Goal: Check status: Check status

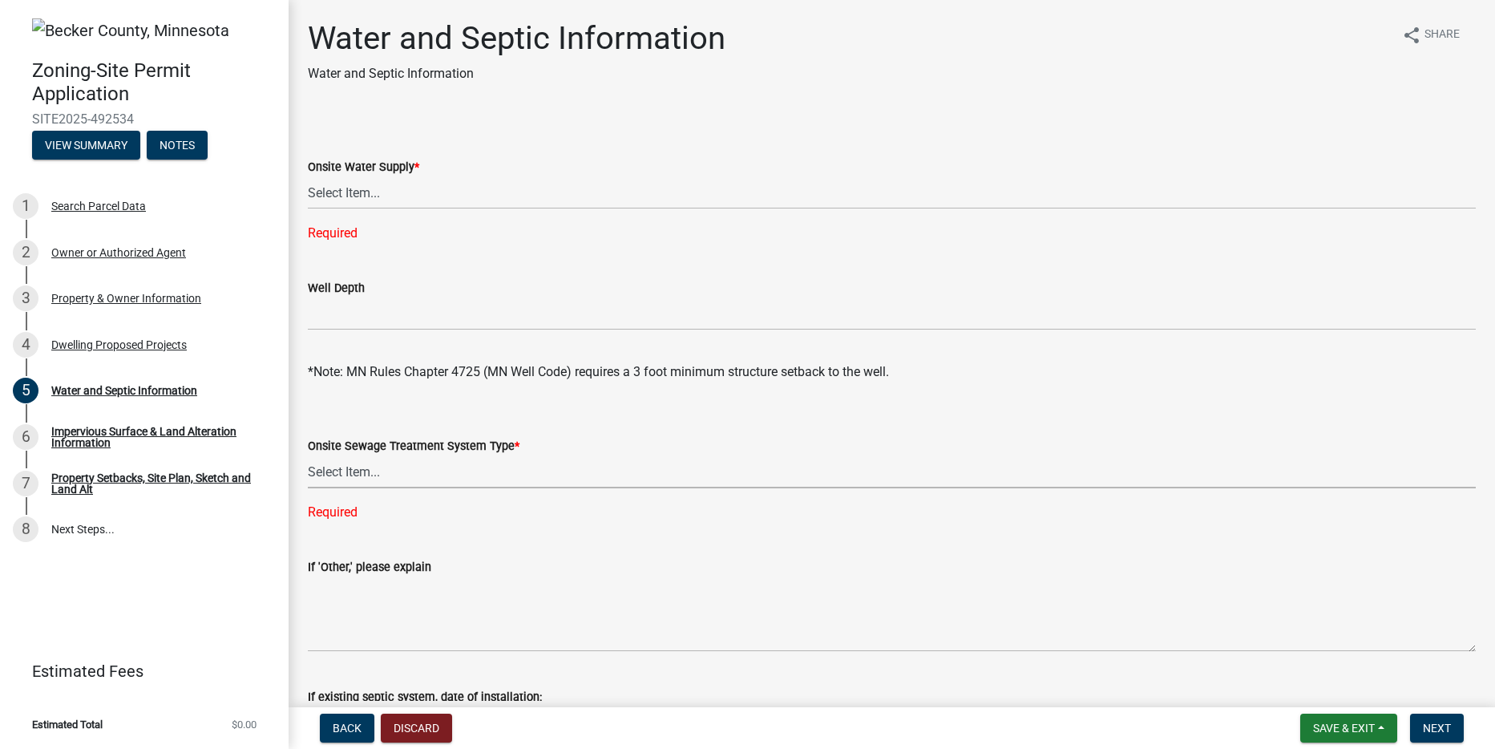
click at [353, 235] on div "Required" at bounding box center [892, 233] width 1168 height 19
click at [93, 142] on button "View Summary" at bounding box center [86, 145] width 108 height 29
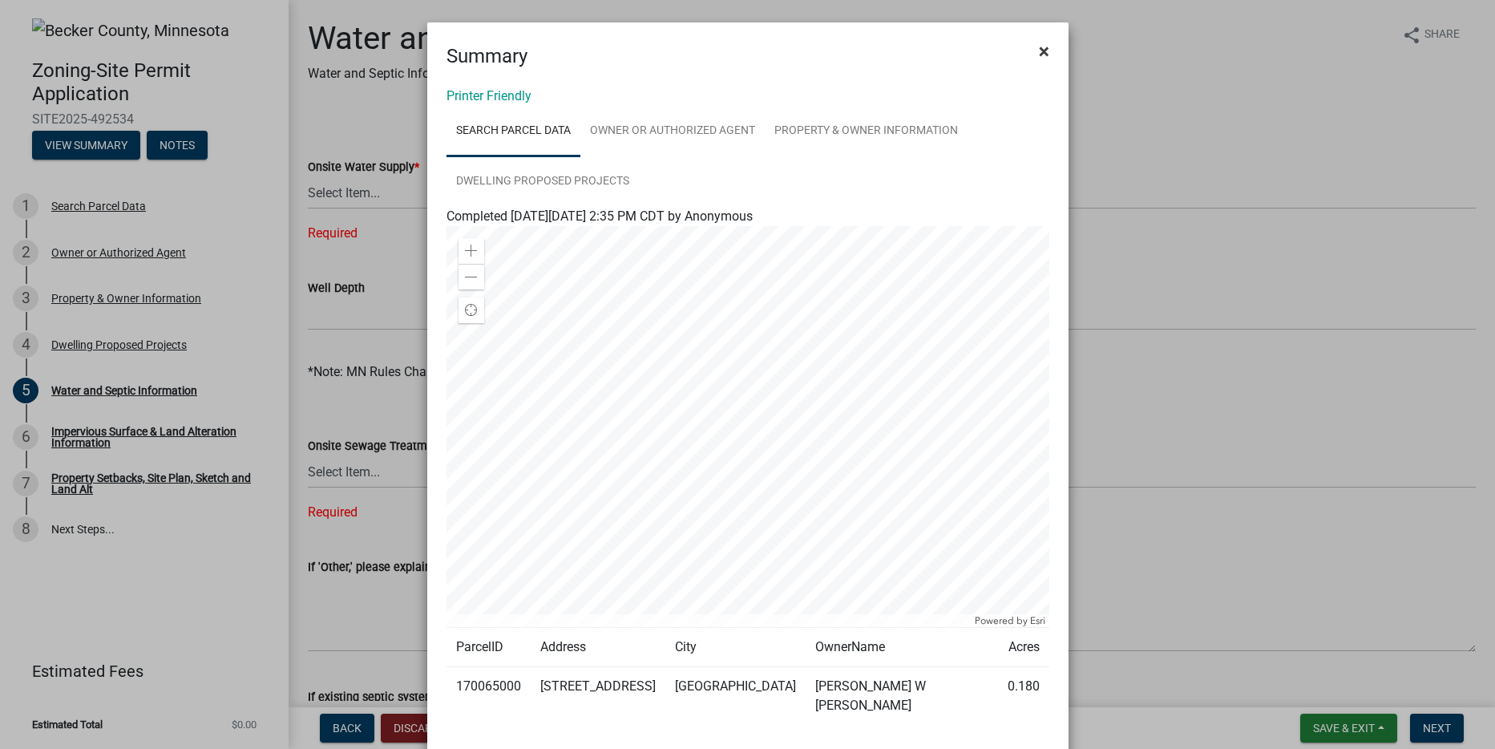
click at [1043, 59] on button "×" at bounding box center [1044, 51] width 36 height 45
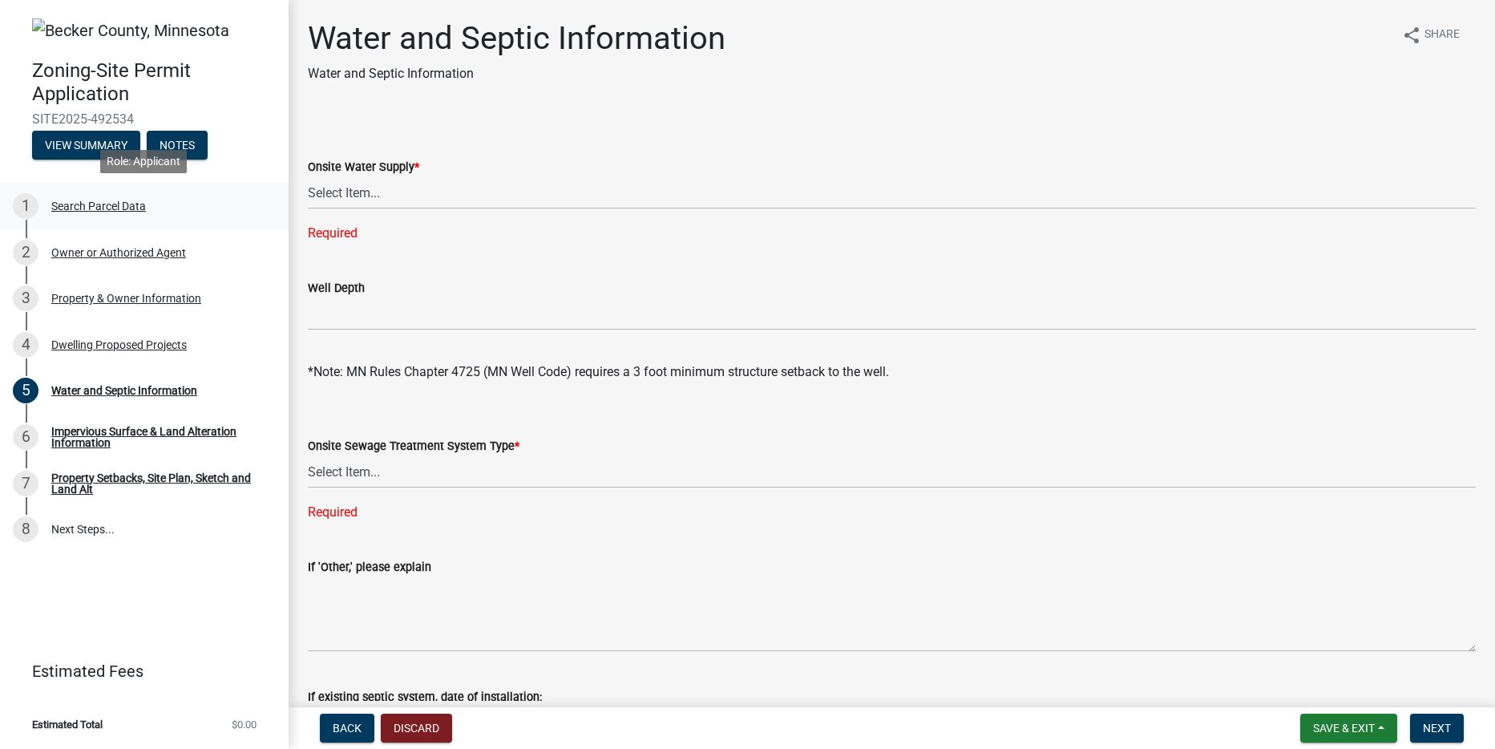
click at [121, 201] on div "Search Parcel Data" at bounding box center [98, 205] width 95 height 11
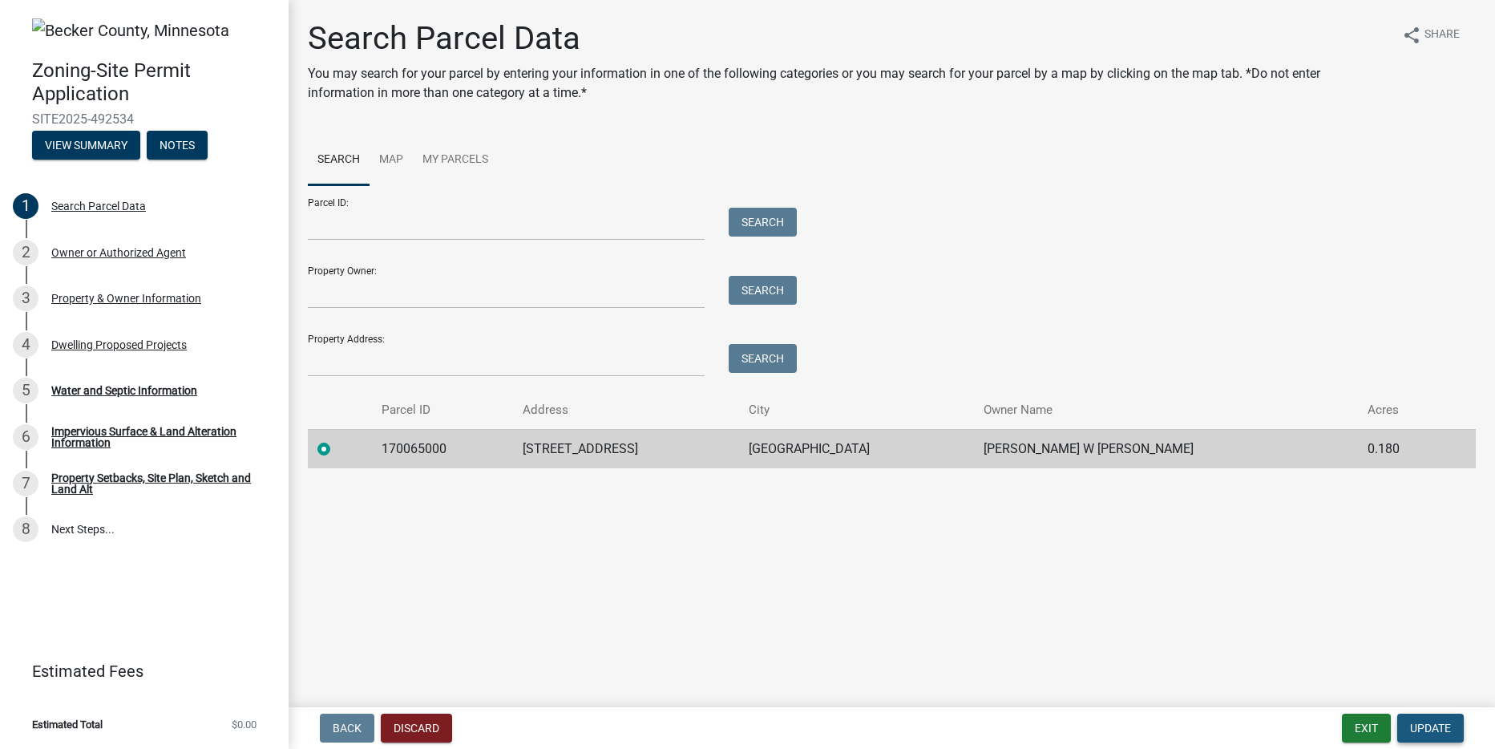
click at [1434, 725] on span "Update" at bounding box center [1430, 728] width 41 height 13
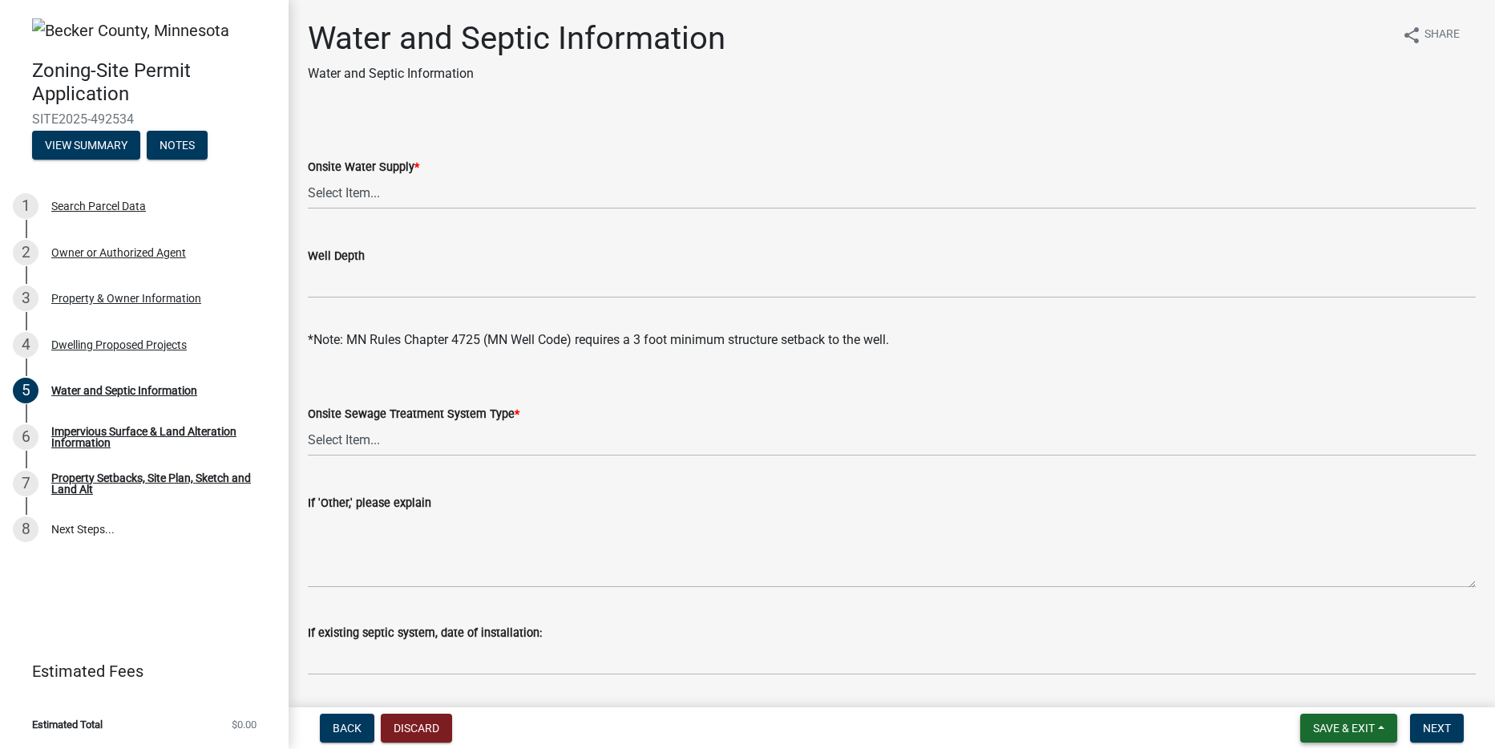
click at [1359, 729] on span "Save & Exit" at bounding box center [1344, 728] width 62 height 13
click at [1335, 680] on button "Save & Exit" at bounding box center [1333, 686] width 128 height 38
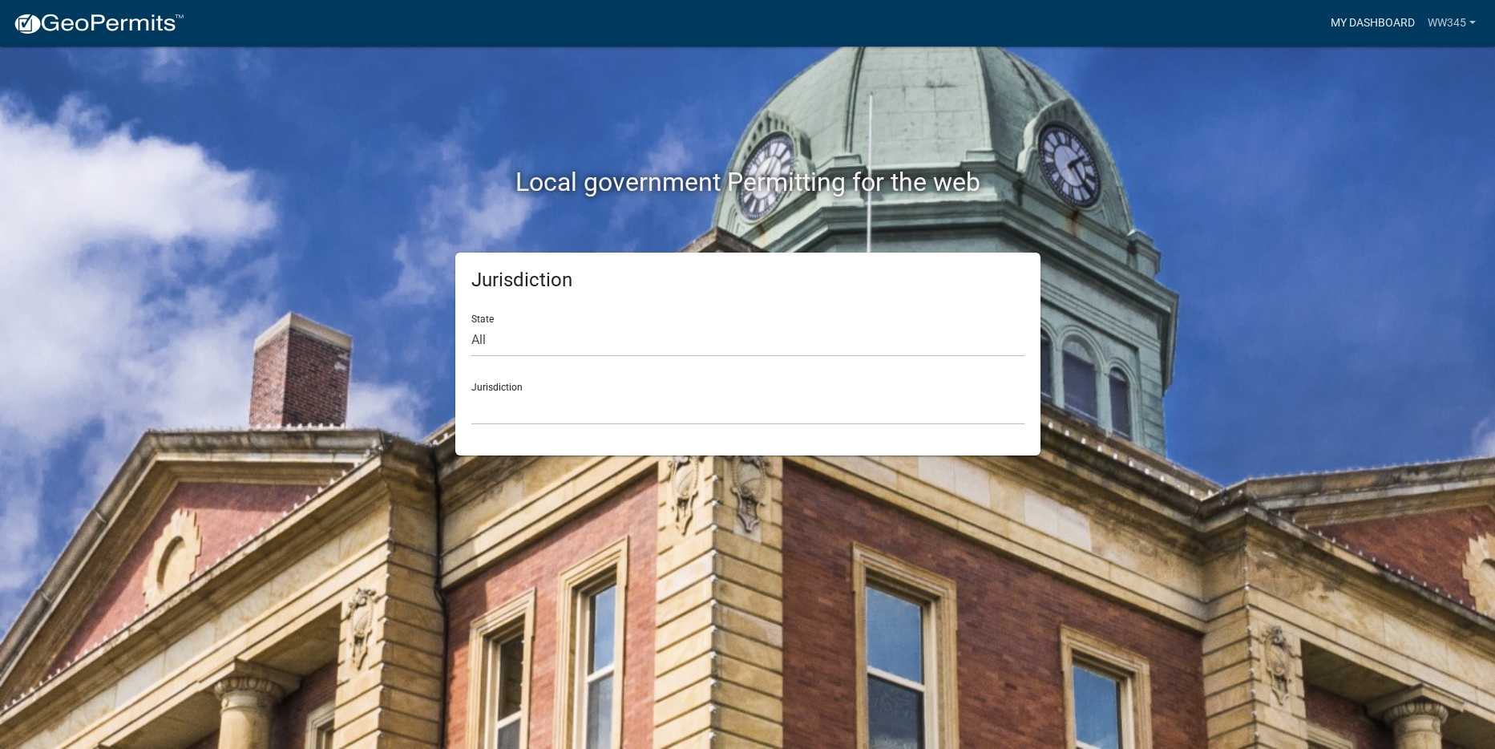
click at [1365, 22] on link "My Dashboard" at bounding box center [1373, 23] width 97 height 30
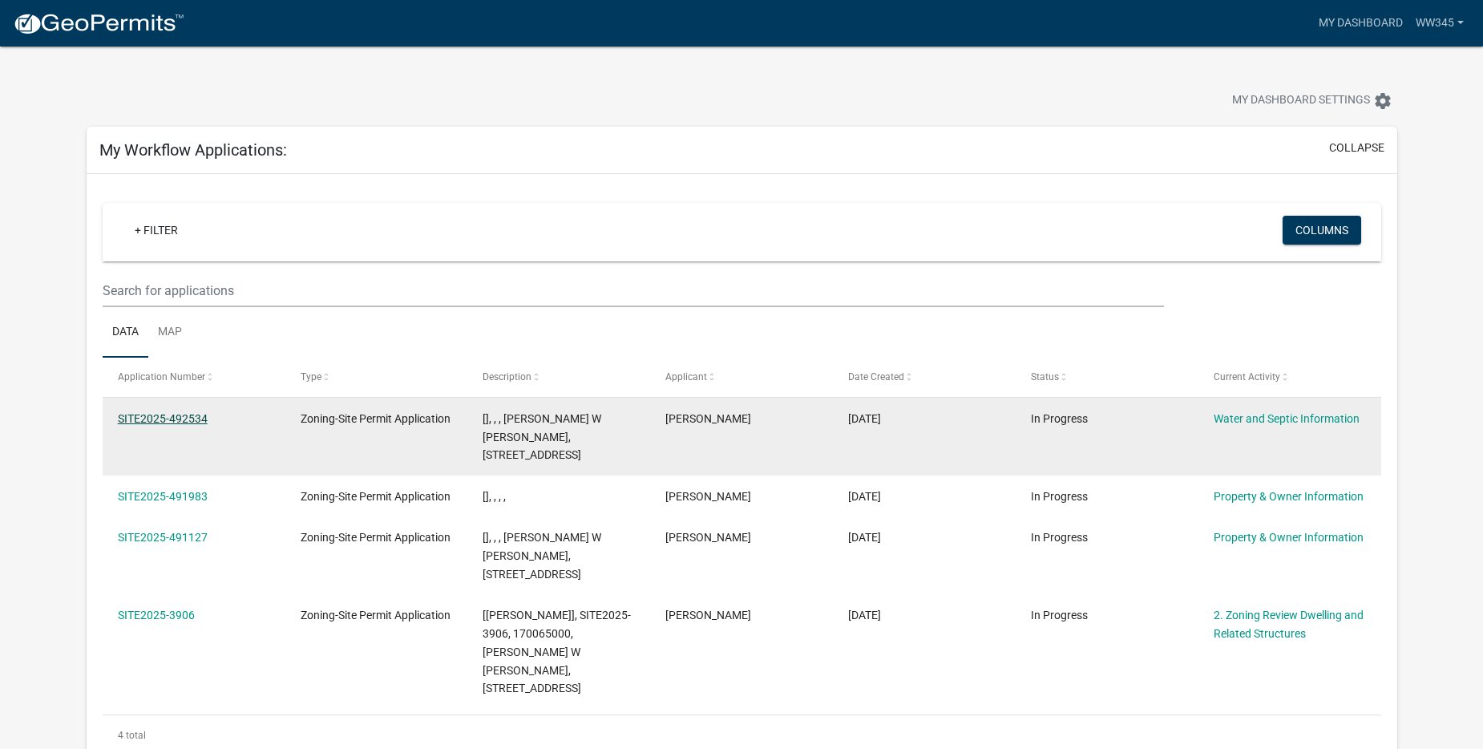
click at [156, 414] on link "SITE2025-492534" at bounding box center [163, 418] width 90 height 13
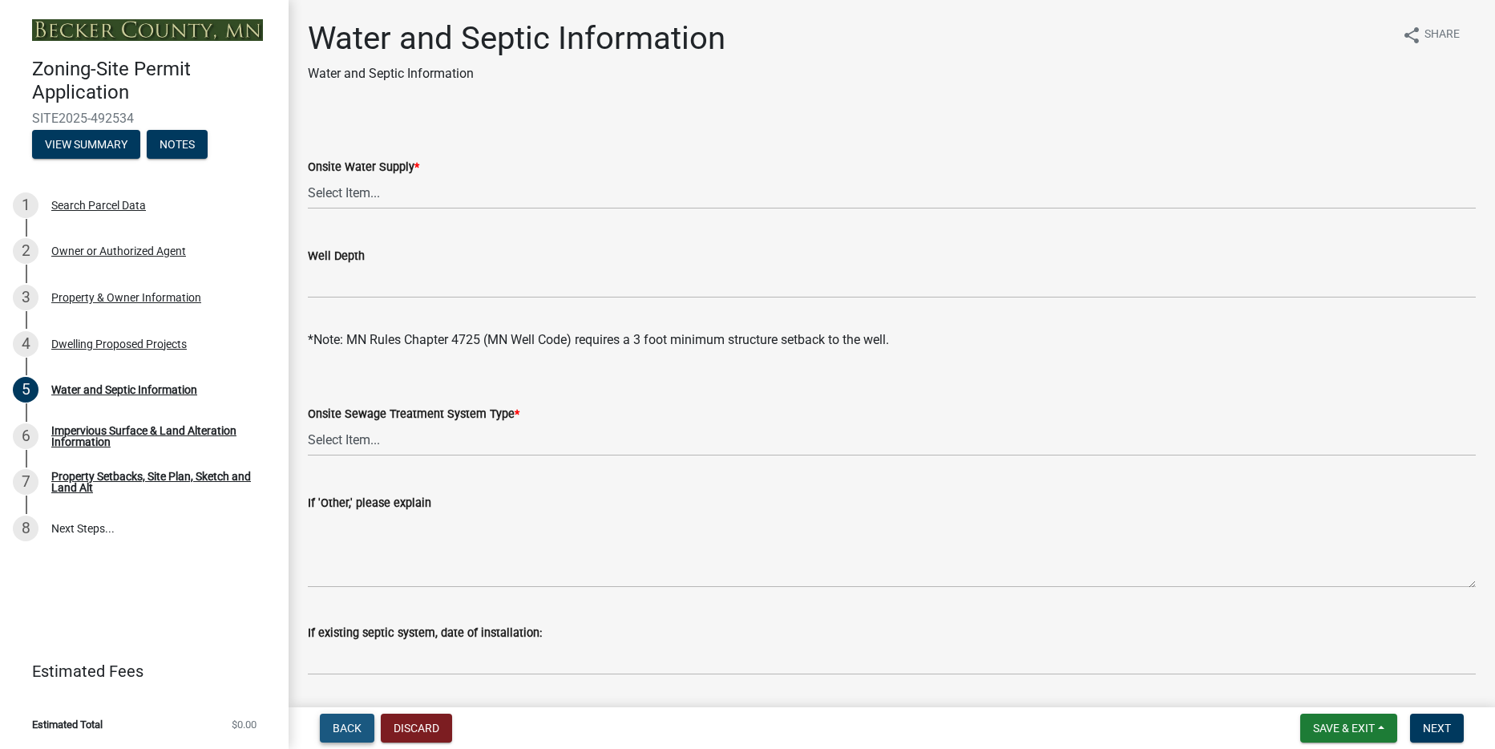
click at [342, 733] on span "Back" at bounding box center [347, 728] width 29 height 13
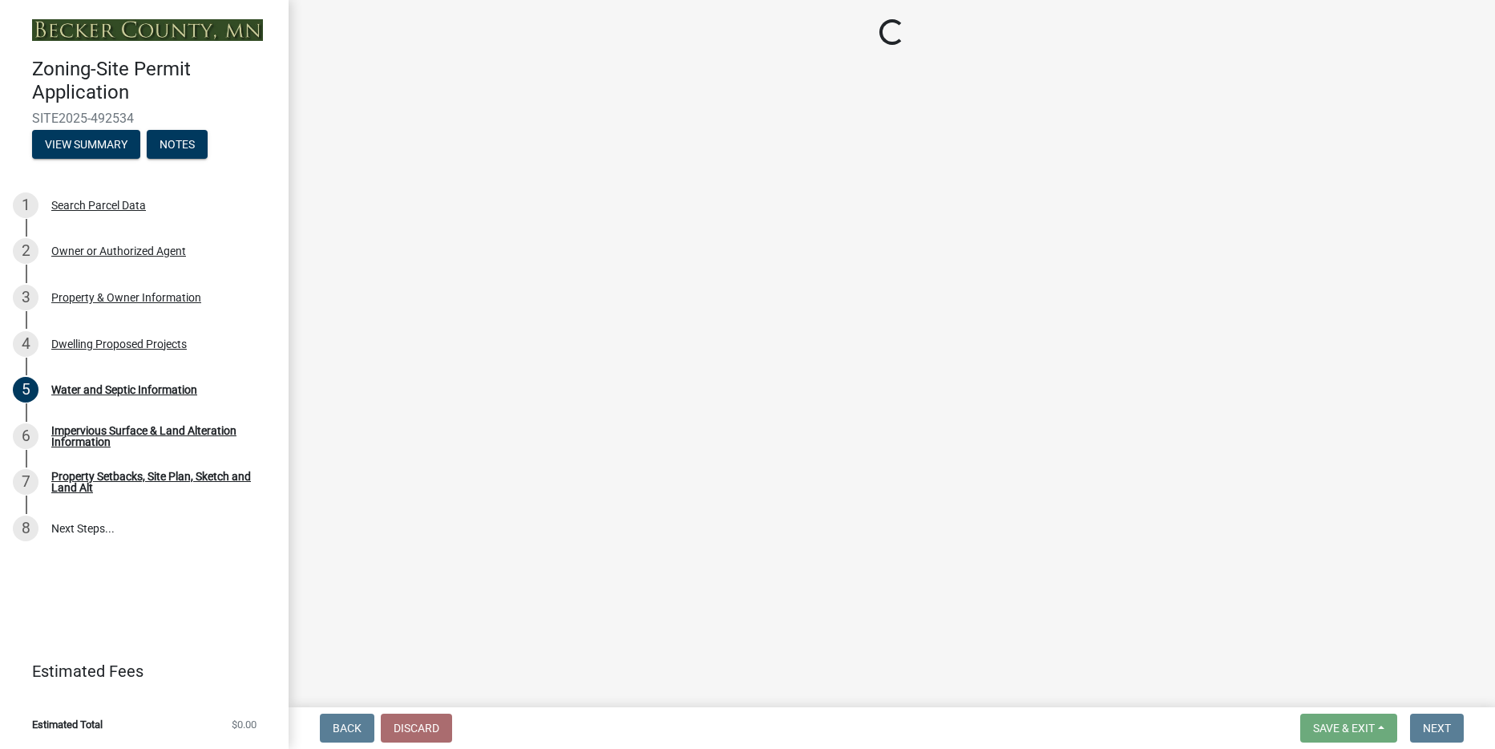
select select "b76c2e3f-c59d-4748-8205-29623accd873"
select select "11c1c089-3b44-43c0-9549-3c9eeea2451f"
select select "781a3532-4308-48f8-bcde-e97c9fab42cb"
select select "f1d8ab9f-3049-45ab-b225-68f6b4f5b1c8"
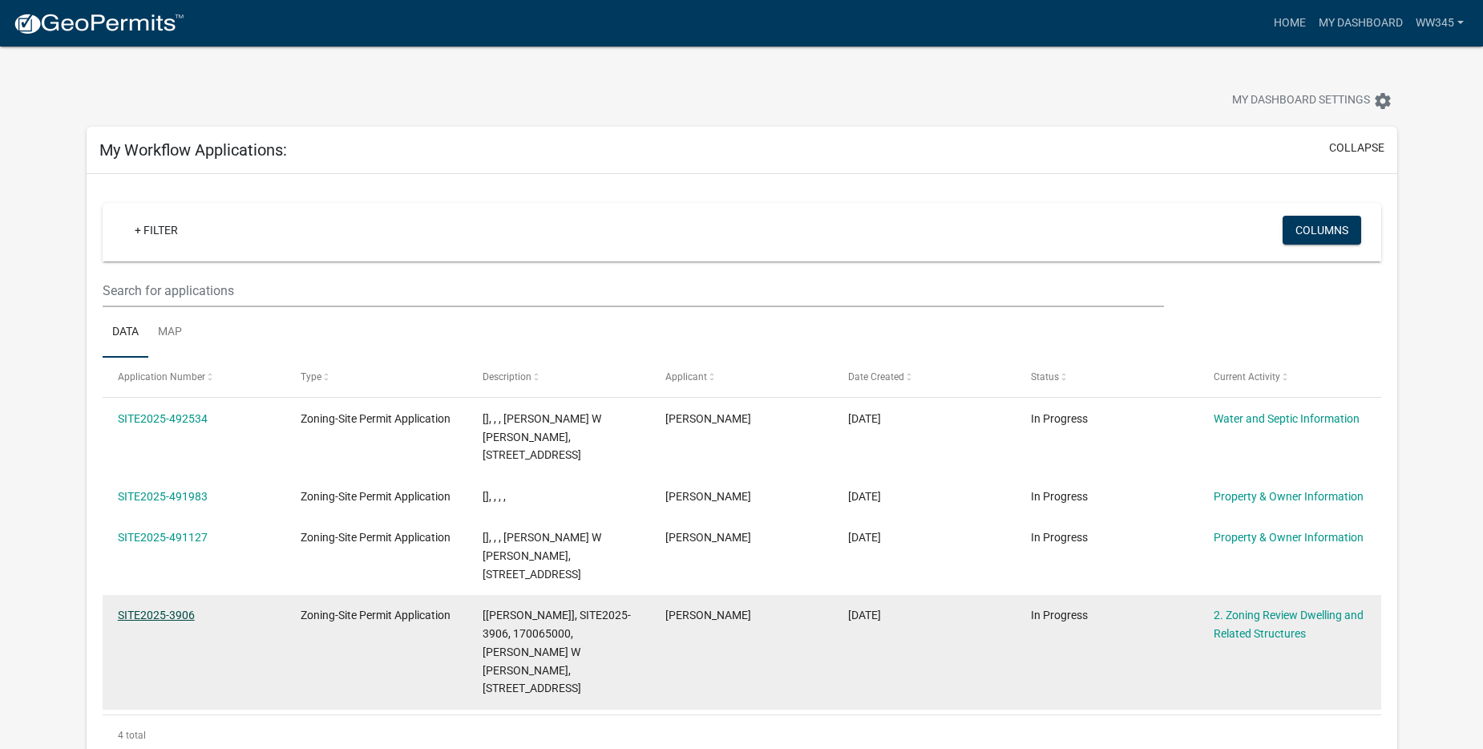
click at [180, 609] on link "SITE2025-3906" at bounding box center [156, 615] width 77 height 13
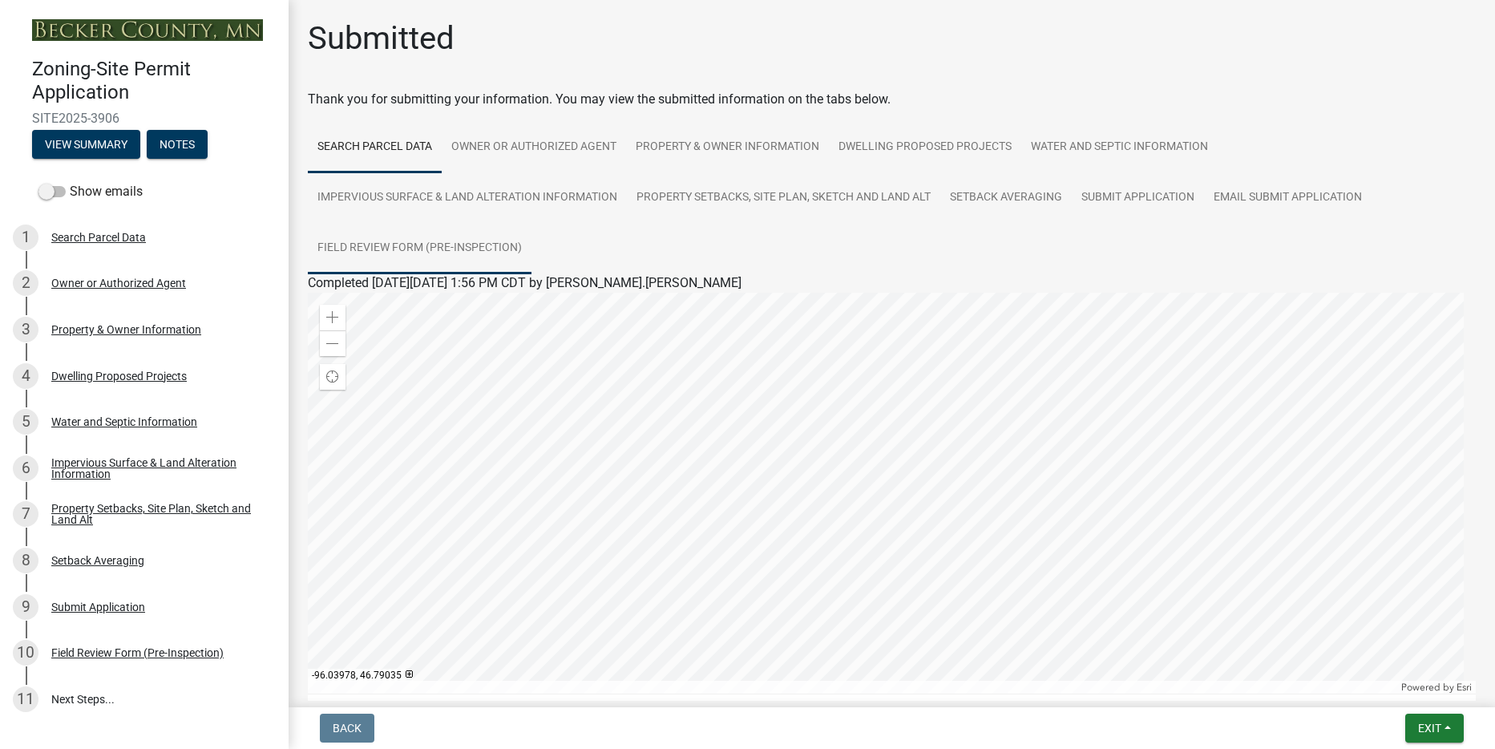
click at [447, 245] on link "Field Review Form (Pre-Inspection)" at bounding box center [420, 248] width 224 height 51
click at [421, 301] on link "Field Review Form (Pre-Inspection).pdf" at bounding box center [417, 301] width 218 height 15
